Goal: Task Accomplishment & Management: Manage account settings

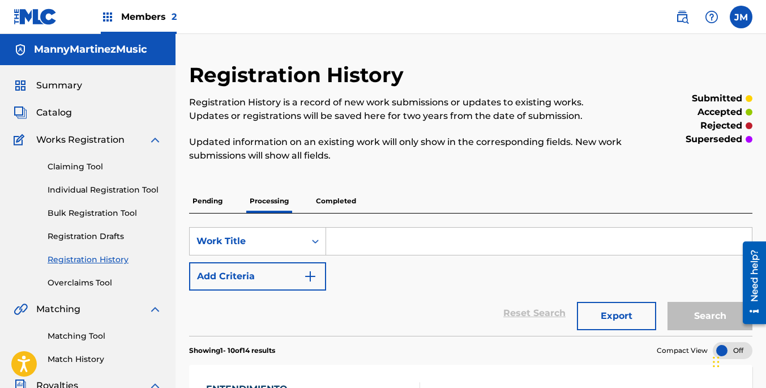
click at [84, 258] on link "Registration History" at bounding box center [105, 260] width 114 height 12
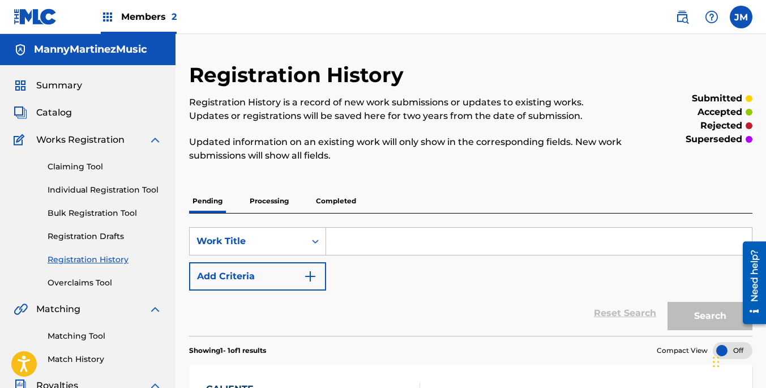
click at [258, 200] on p "Processing" at bounding box center [269, 201] width 46 height 24
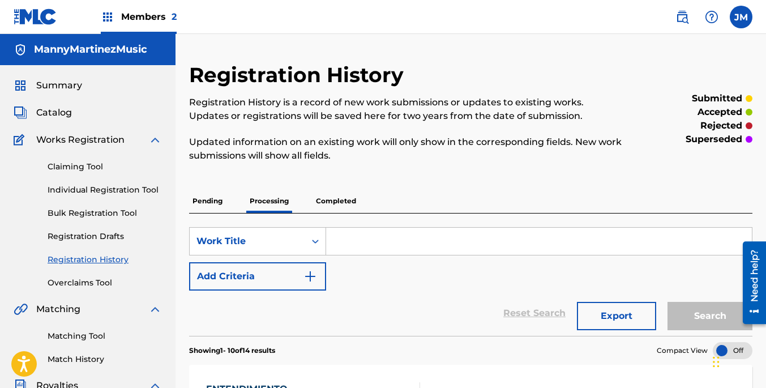
click at [54, 85] on span "Summary" at bounding box center [59, 86] width 46 height 14
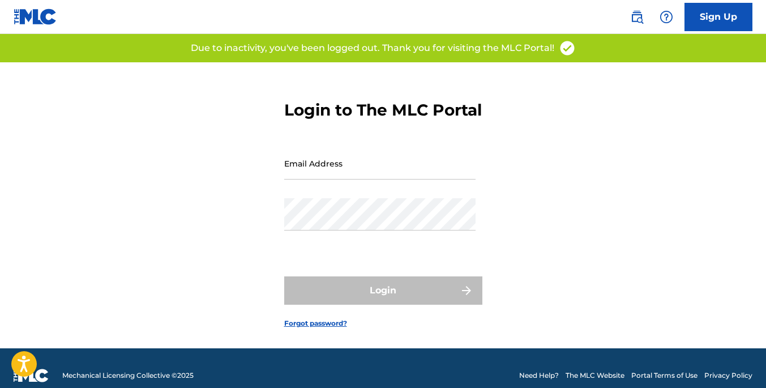
click at [393, 180] on input "Email Address" at bounding box center [379, 163] width 191 height 32
type input "[EMAIL_ADDRESS][DOMAIN_NAME]"
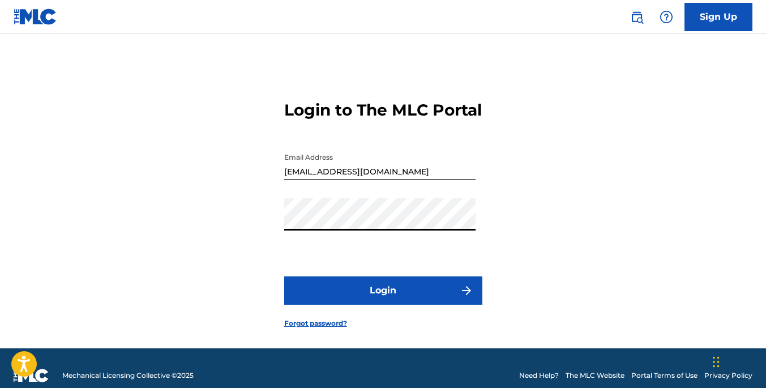
click at [386, 305] on button "Login" at bounding box center [383, 290] width 198 height 28
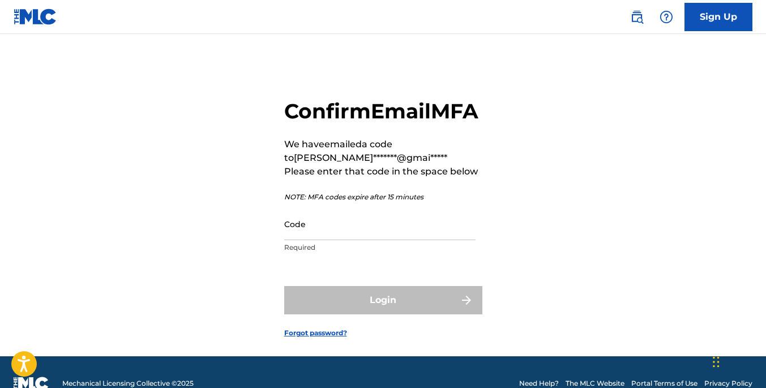
click at [365, 240] on input "Code" at bounding box center [379, 224] width 191 height 32
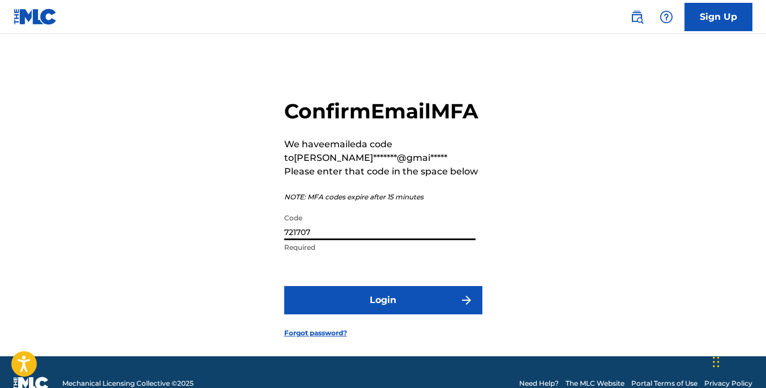
type input "721707"
click at [386, 314] on button "Login" at bounding box center [383, 300] width 198 height 28
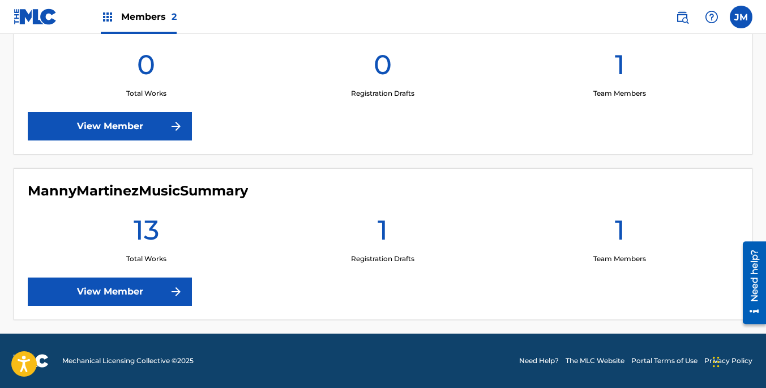
scroll to position [332, 0]
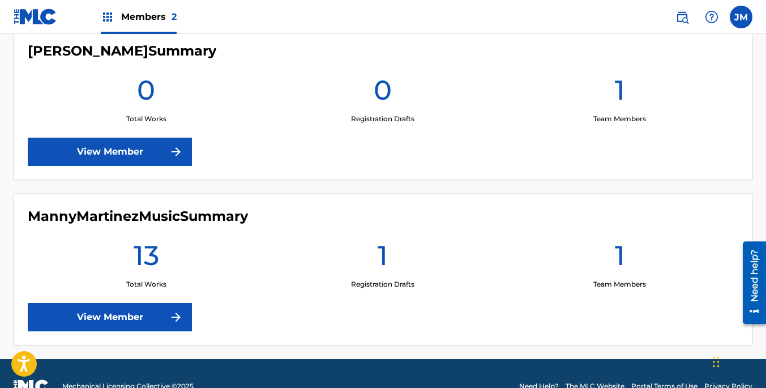
click at [151, 318] on link "View Member" at bounding box center [110, 317] width 164 height 28
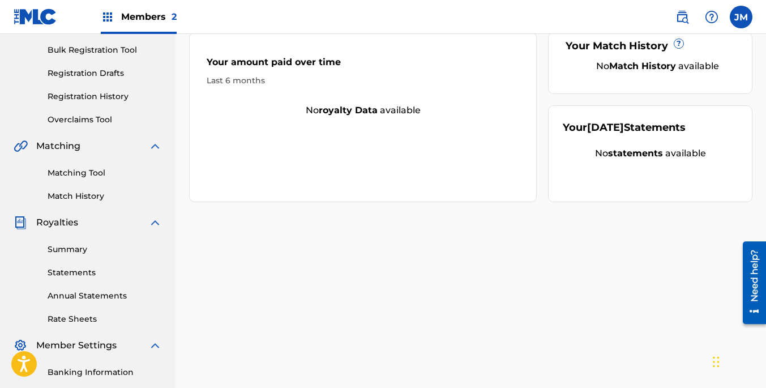
scroll to position [171, 0]
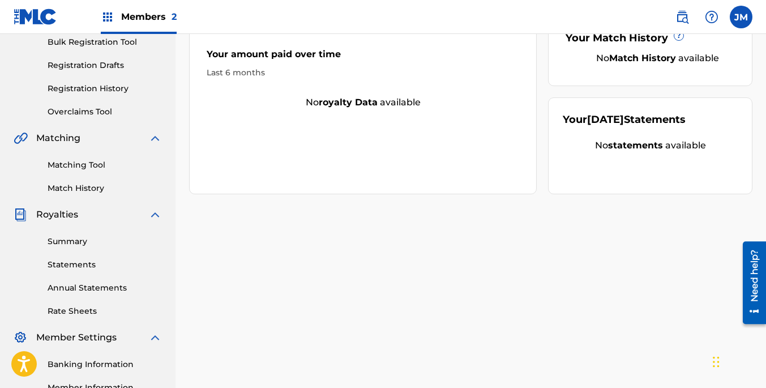
click at [107, 87] on link "Registration History" at bounding box center [105, 89] width 114 height 12
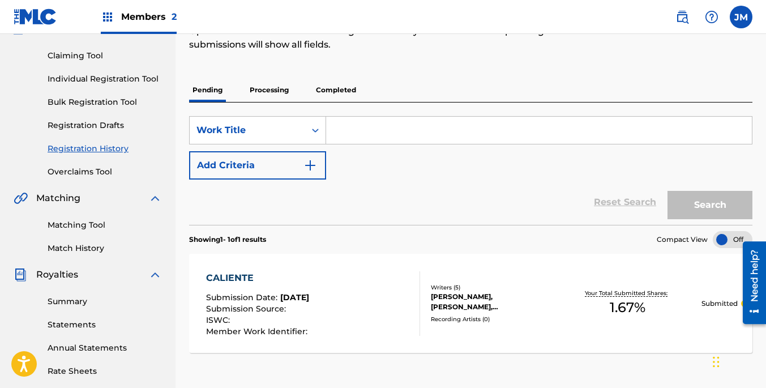
scroll to position [113, 0]
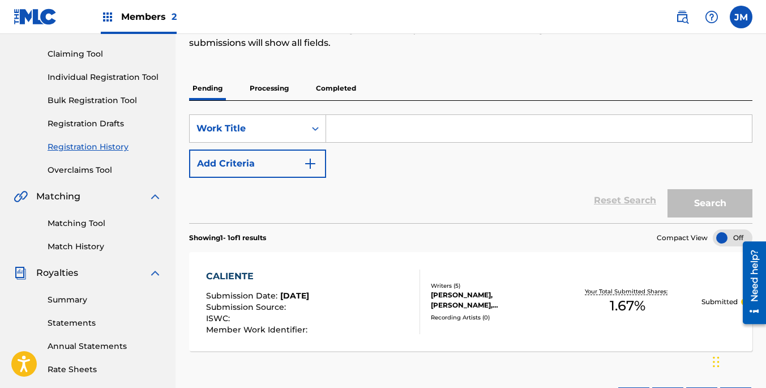
click at [269, 89] on p "Processing" at bounding box center [269, 88] width 46 height 24
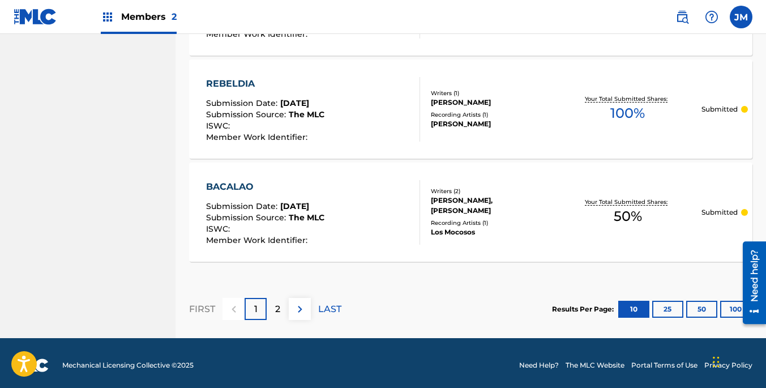
scroll to position [1135, 0]
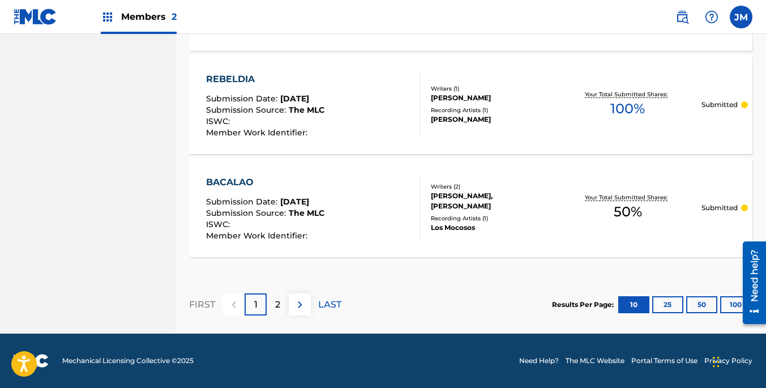
click at [281, 304] on div "2" at bounding box center [278, 304] width 22 height 22
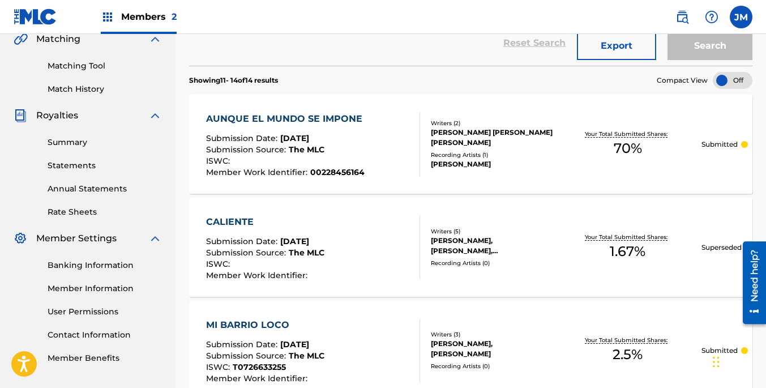
scroll to position [274, 0]
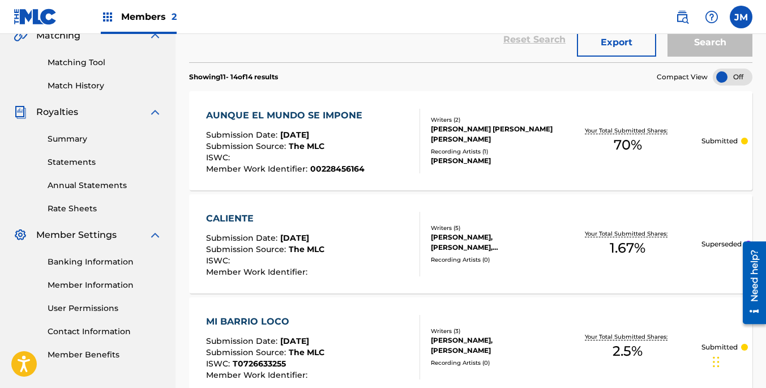
click at [79, 258] on link "Banking Information" at bounding box center [105, 262] width 114 height 12
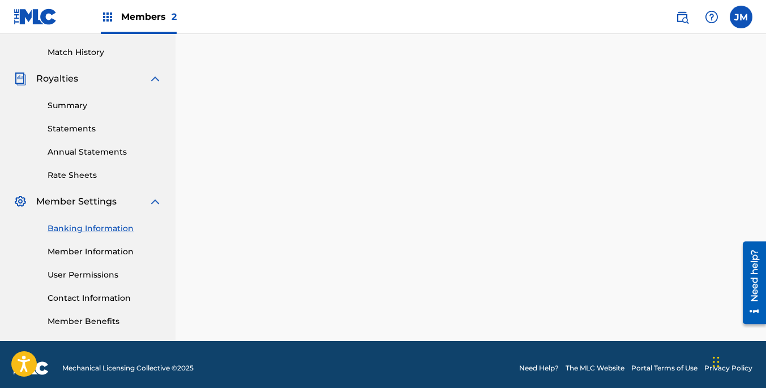
scroll to position [314, 0]
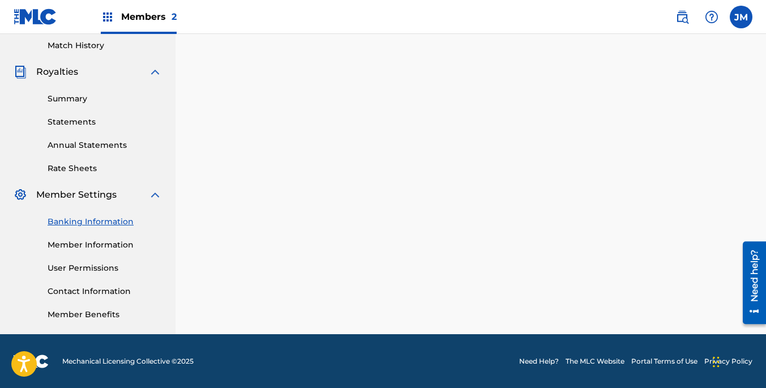
click at [102, 244] on link "Member Information" at bounding box center [105, 245] width 114 height 12
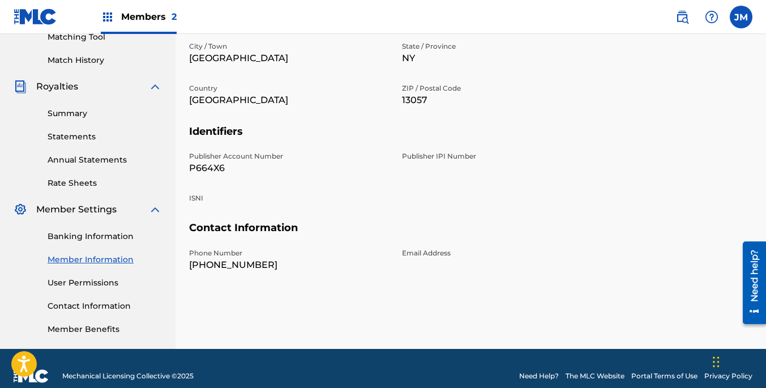
scroll to position [314, 0]
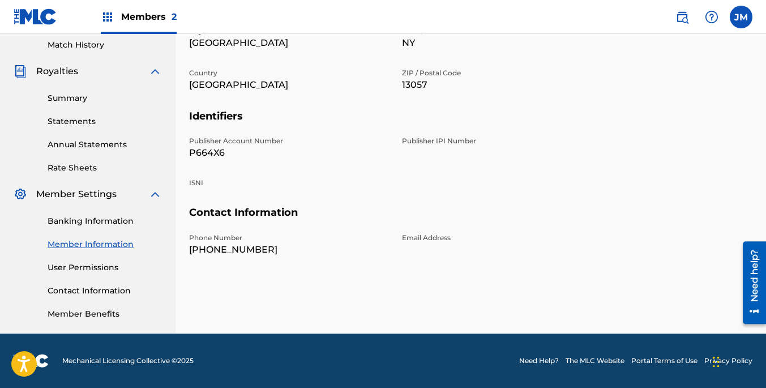
click at [107, 313] on link "Member Benefits" at bounding box center [105, 314] width 114 height 12
